Goal: Check status: Check status

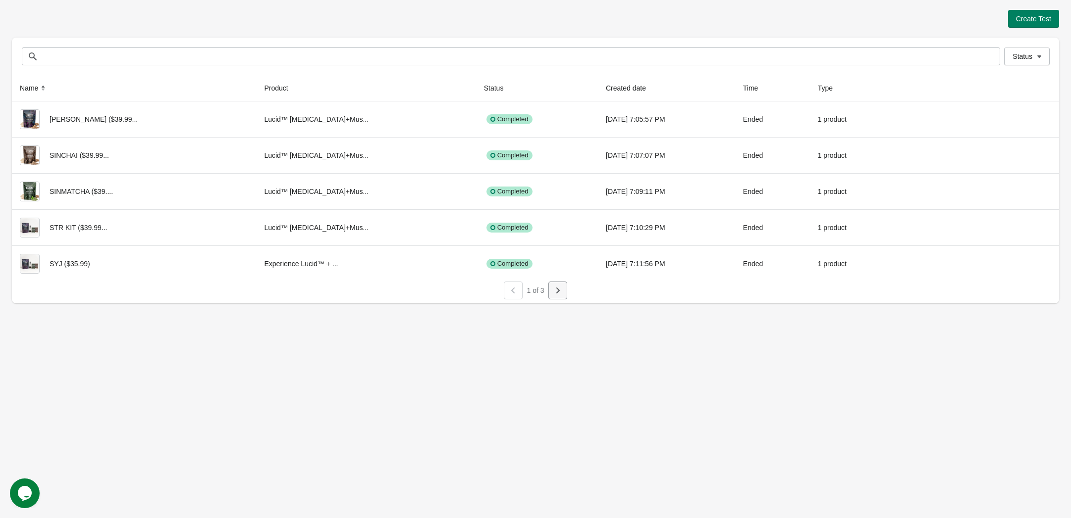
click at [556, 293] on icon "button" at bounding box center [558, 291] width 10 height 10
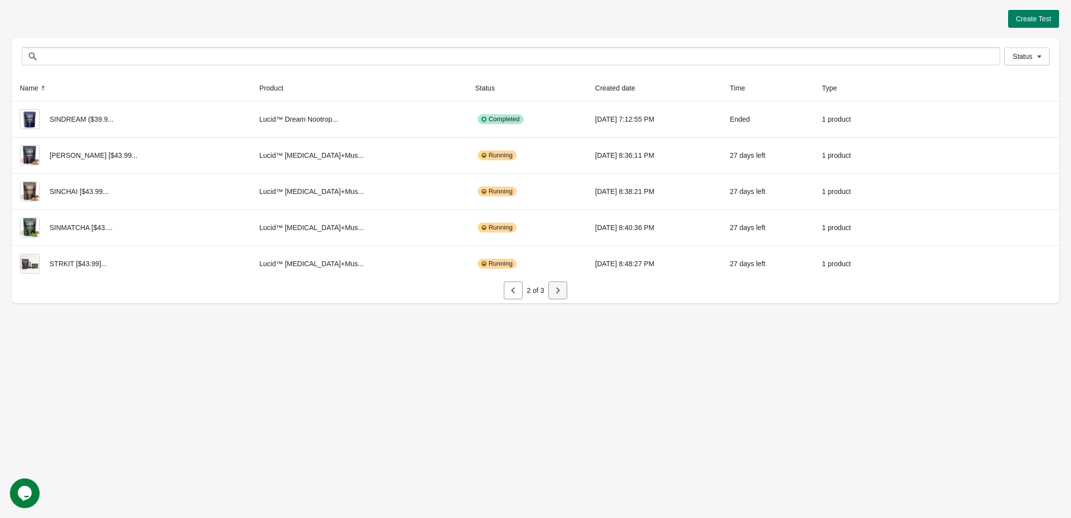
click at [558, 289] on icon "button" at bounding box center [558, 291] width 10 height 10
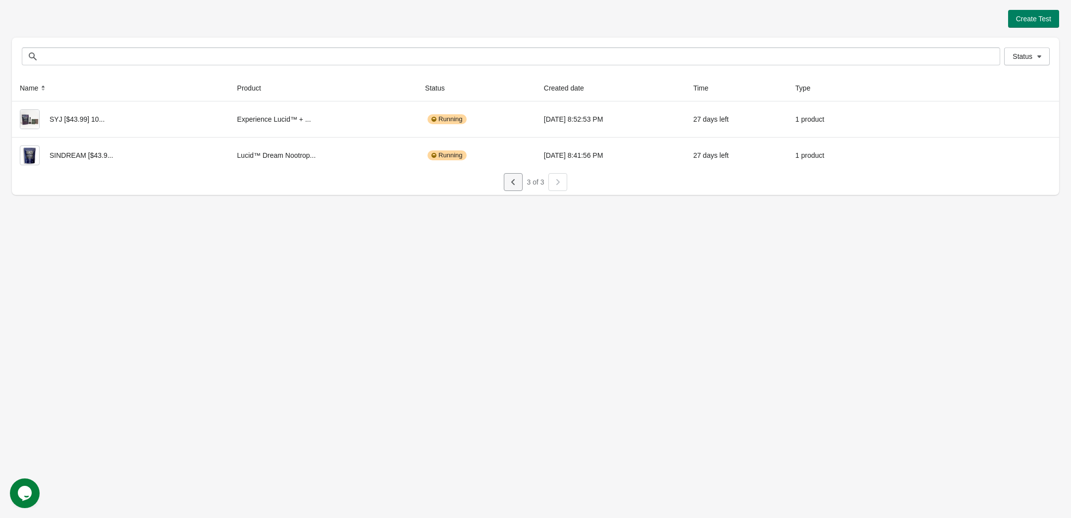
click at [508, 181] on icon "button" at bounding box center [513, 182] width 10 height 10
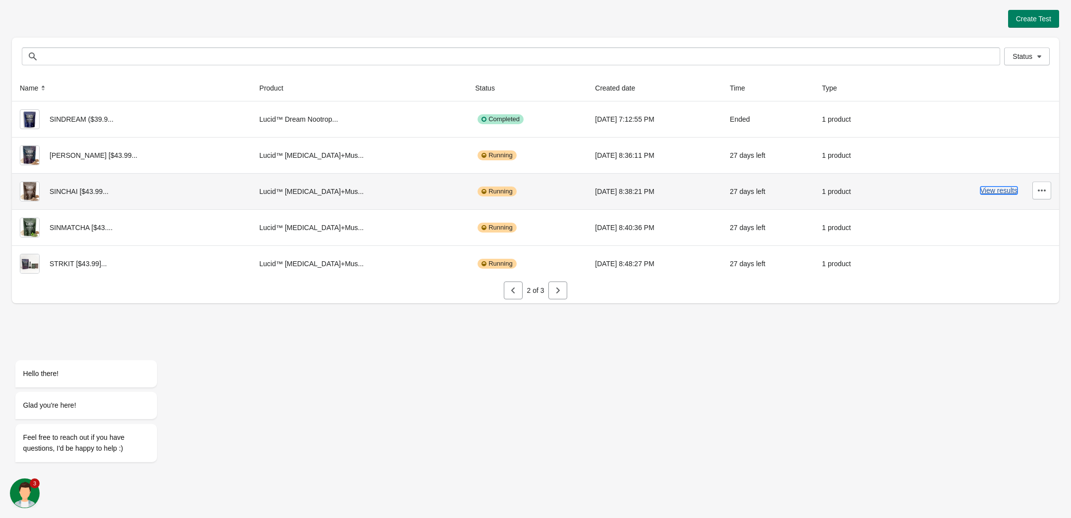
click at [997, 189] on button "View results" at bounding box center [998, 191] width 37 height 8
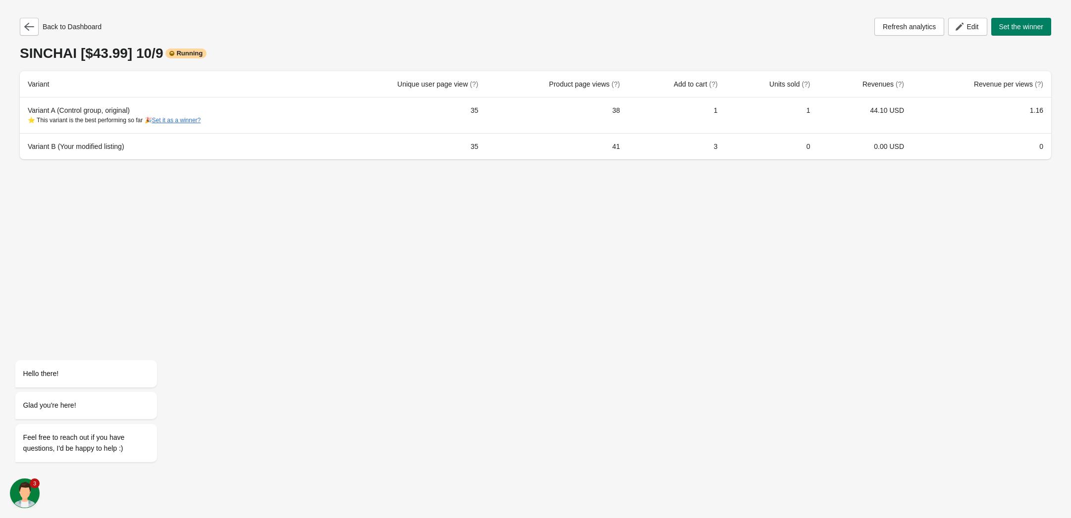
click at [846, 241] on div "Back to Dashboard Refresh analytics Edit Set the winner SINCHAI [$43.99] 10/9 R…" at bounding box center [535, 259] width 1071 height 518
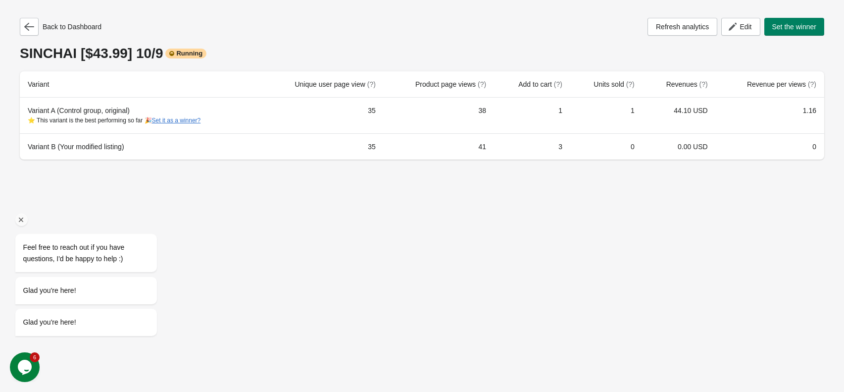
click at [36, 29] on div "Feel free to reach out if you have questions, I'd be happy to help :) Glad you'…" at bounding box center [99, 153] width 178 height 384
click at [27, 24] on div "Feel free to reach out if you have questions, I'd be happy to help :) Glad you'…" at bounding box center [99, 153] width 178 height 384
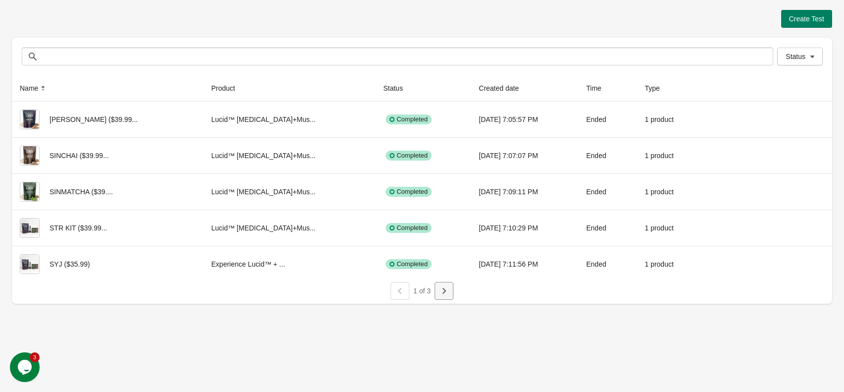
click at [453, 294] on button "button" at bounding box center [444, 291] width 19 height 18
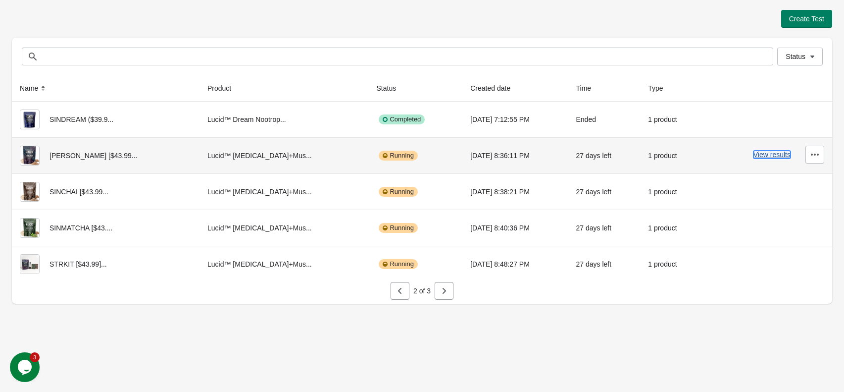
click at [762, 154] on button "View results" at bounding box center [772, 155] width 37 height 8
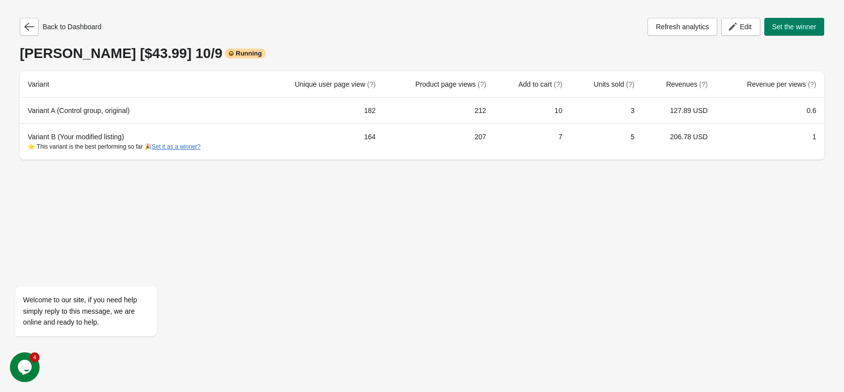
click at [611, 166] on div "Back to Dashboard Refresh analytics Edit Set the winner [PERSON_NAME] [$43.99] …" at bounding box center [422, 85] width 821 height 171
